Goal: Navigation & Orientation: Find specific page/section

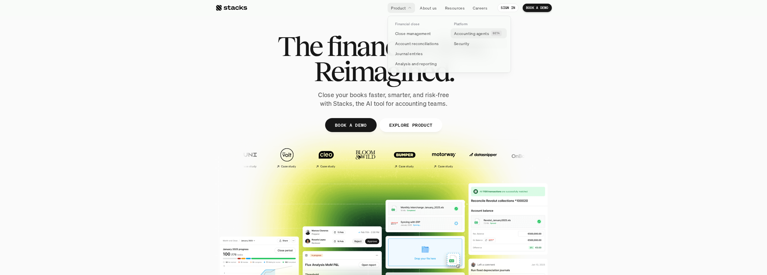
click at [477, 34] on p "Accounting agents" at bounding box center [471, 34] width 35 height 6
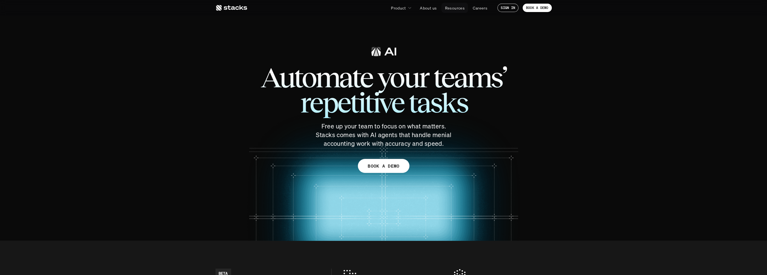
click at [454, 7] on p "Resources" at bounding box center [455, 8] width 20 height 6
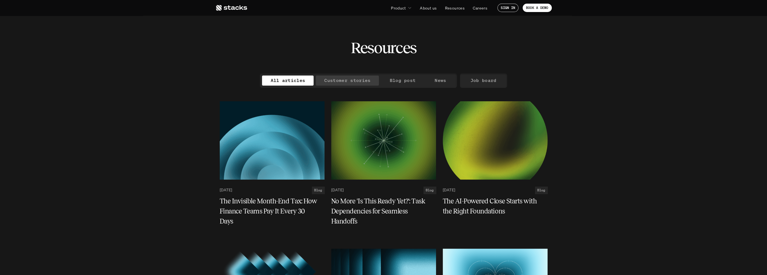
click at [352, 81] on p "Customer stories" at bounding box center [347, 80] width 46 height 8
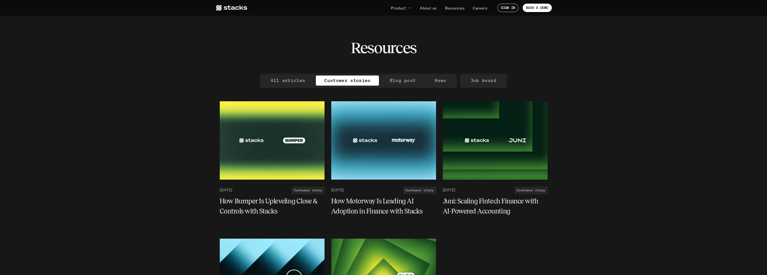
click at [232, 8] on icon at bounding box center [231, 7] width 32 height 7
